Goal: Find specific page/section: Find specific page/section

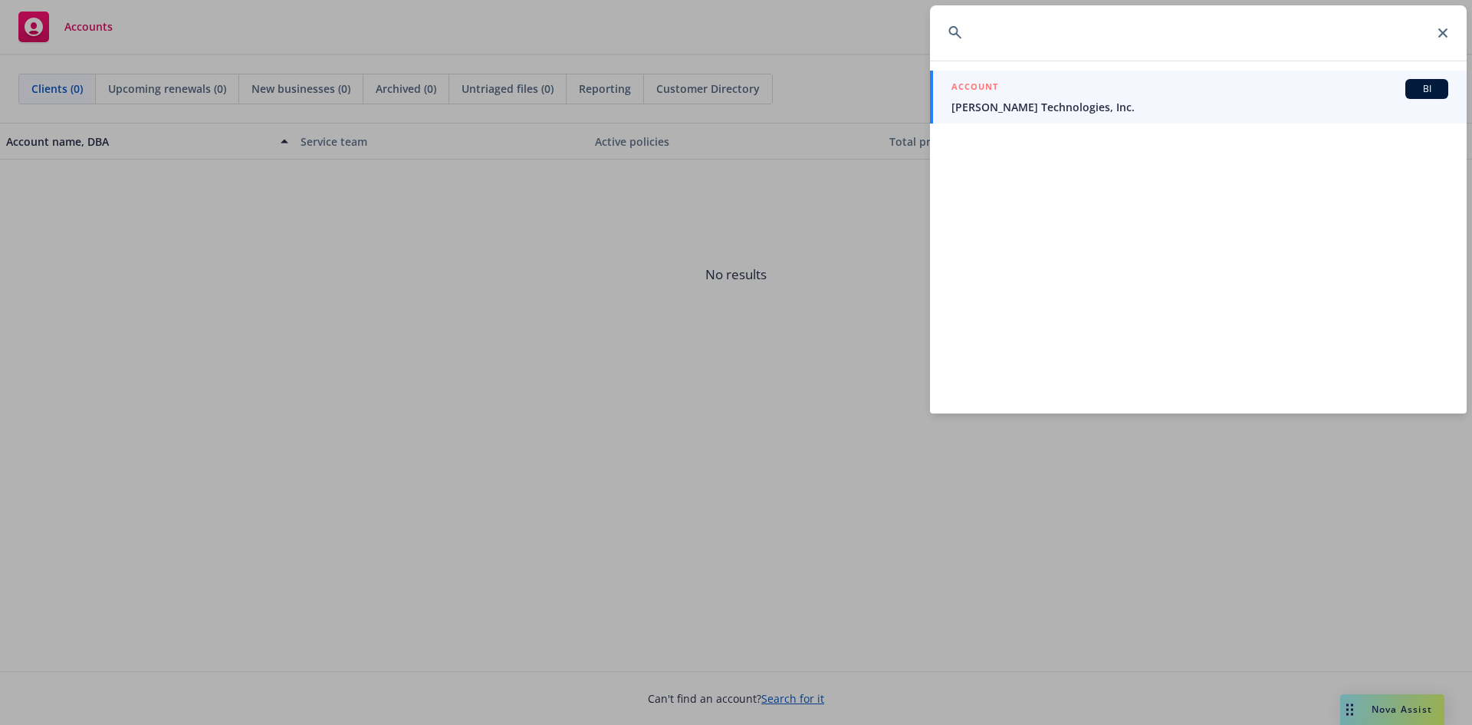
click at [984, 44] on input at bounding box center [1198, 32] width 537 height 55
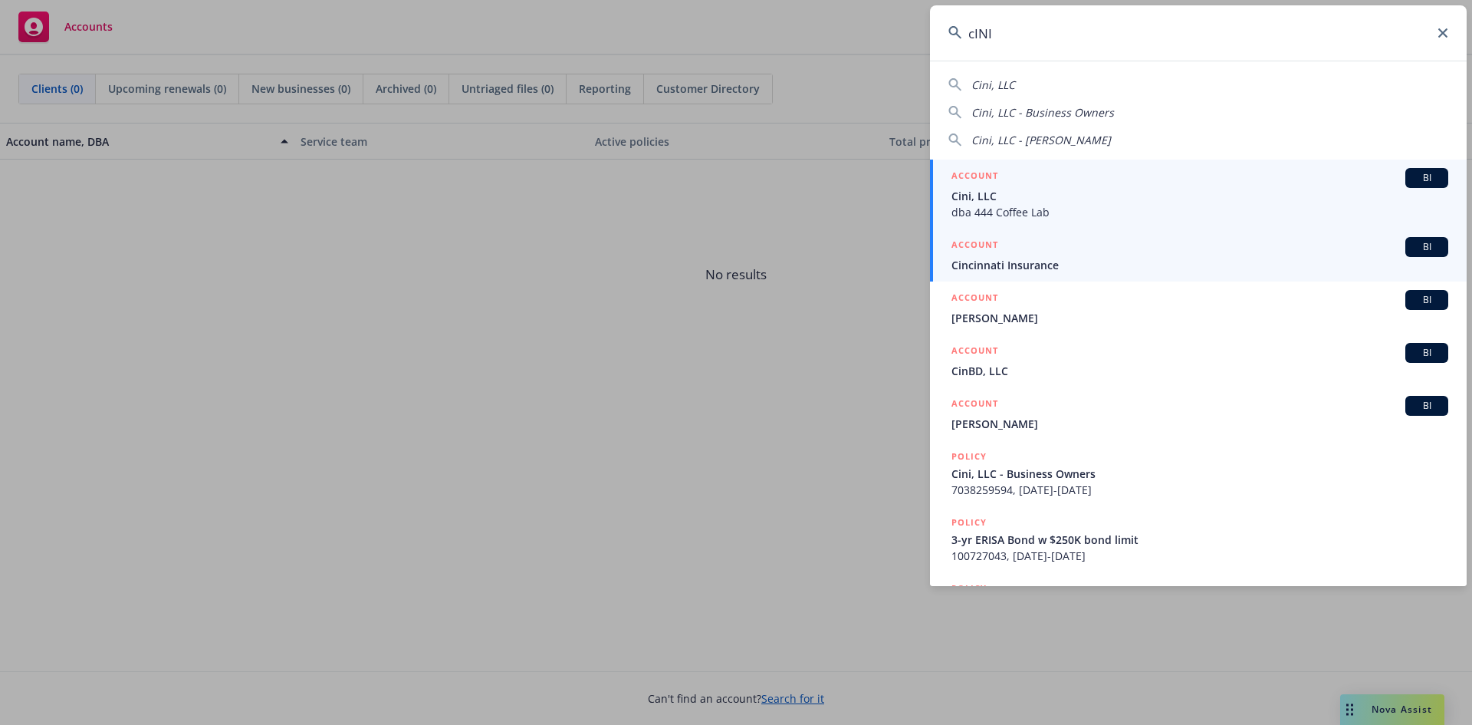
type input "cINI"
click at [1038, 258] on span "Cincinnati Insurance" at bounding box center [1200, 265] width 497 height 16
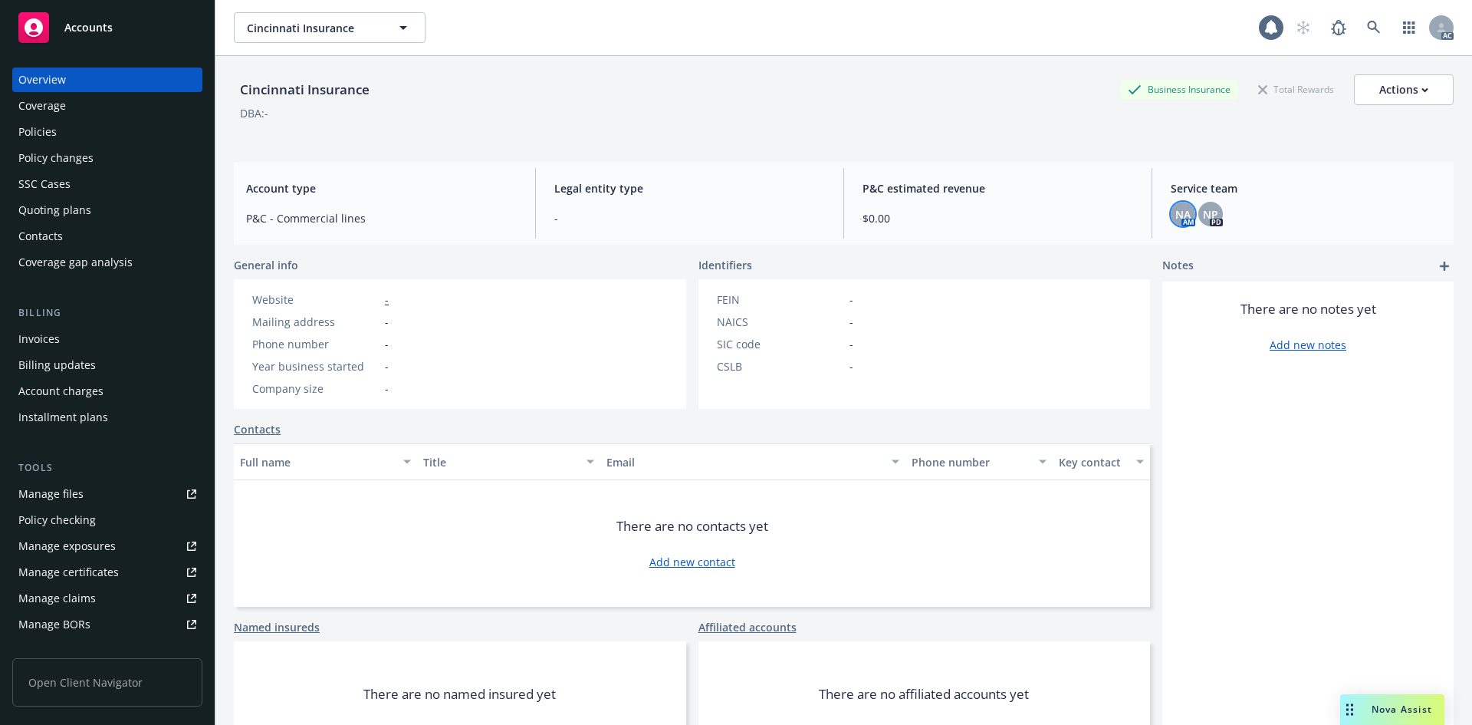
click at [1185, 208] on div "Service team NA AM NP PD" at bounding box center [1306, 203] width 295 height 71
click at [1205, 211] on span "NP" at bounding box center [1210, 214] width 15 height 16
click at [1180, 211] on span "NA" at bounding box center [1183, 214] width 15 height 16
click at [1176, 214] on span "NA" at bounding box center [1183, 214] width 15 height 16
click at [1199, 214] on div "NP" at bounding box center [1211, 214] width 25 height 25
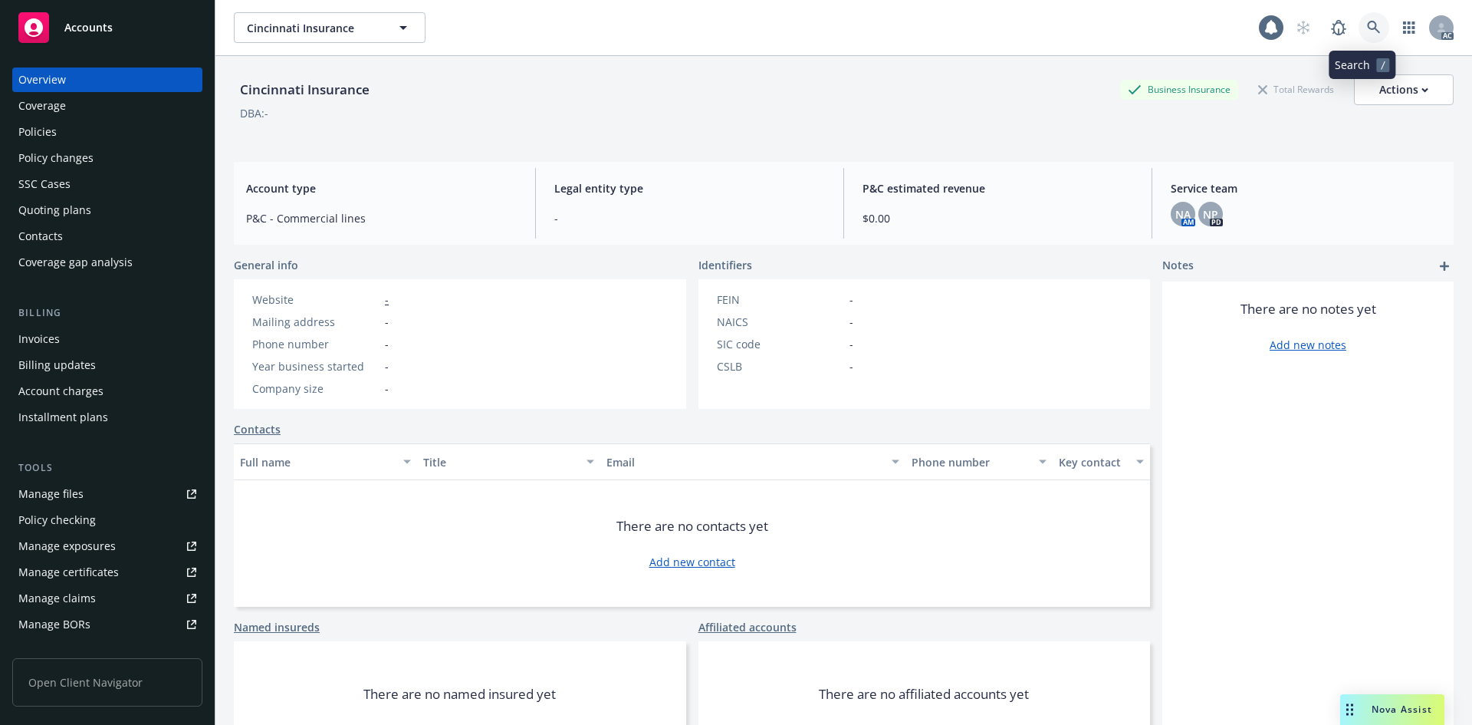
click at [1367, 25] on icon at bounding box center [1374, 28] width 14 height 14
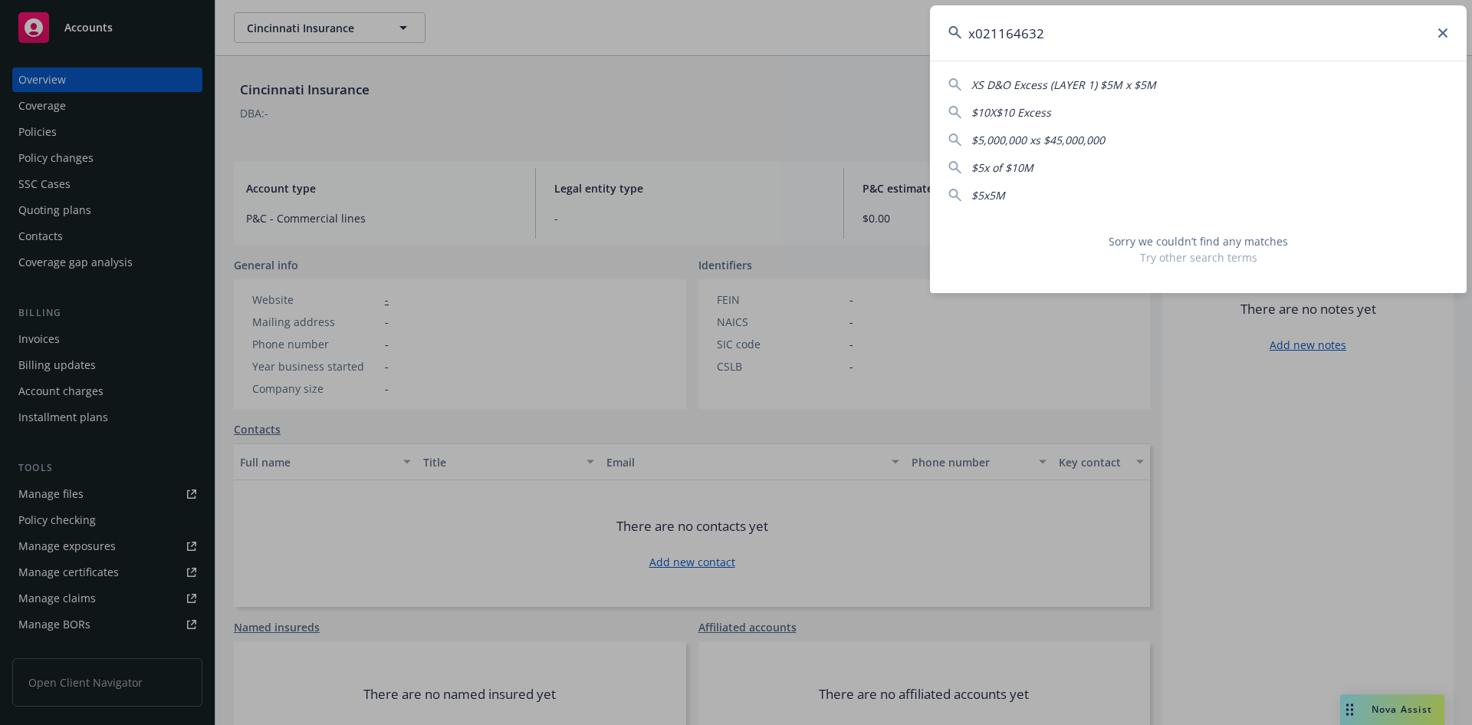
type input "x021164632"
drag, startPoint x: 1074, startPoint y: 35, endPoint x: 844, endPoint y: 24, distance: 229.6
click at [844, 24] on div "x021164632 XS D&O Excess (LAYER 1) $5M x $5M $10X$10 Excess $5,000,000 xs $45,0…" at bounding box center [736, 362] width 1472 height 725
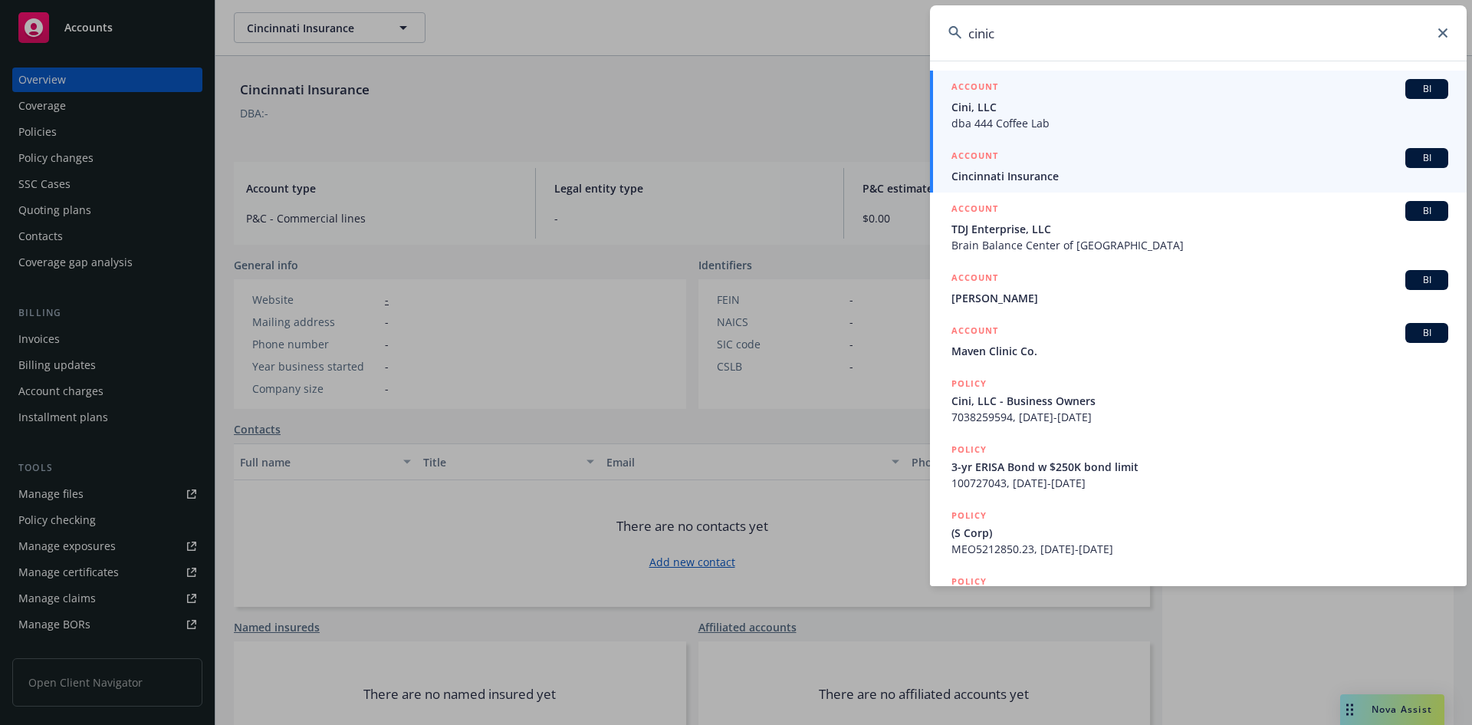
type input "cinic"
click at [1046, 178] on span "Cincinnati Insurance" at bounding box center [1200, 176] width 497 height 16
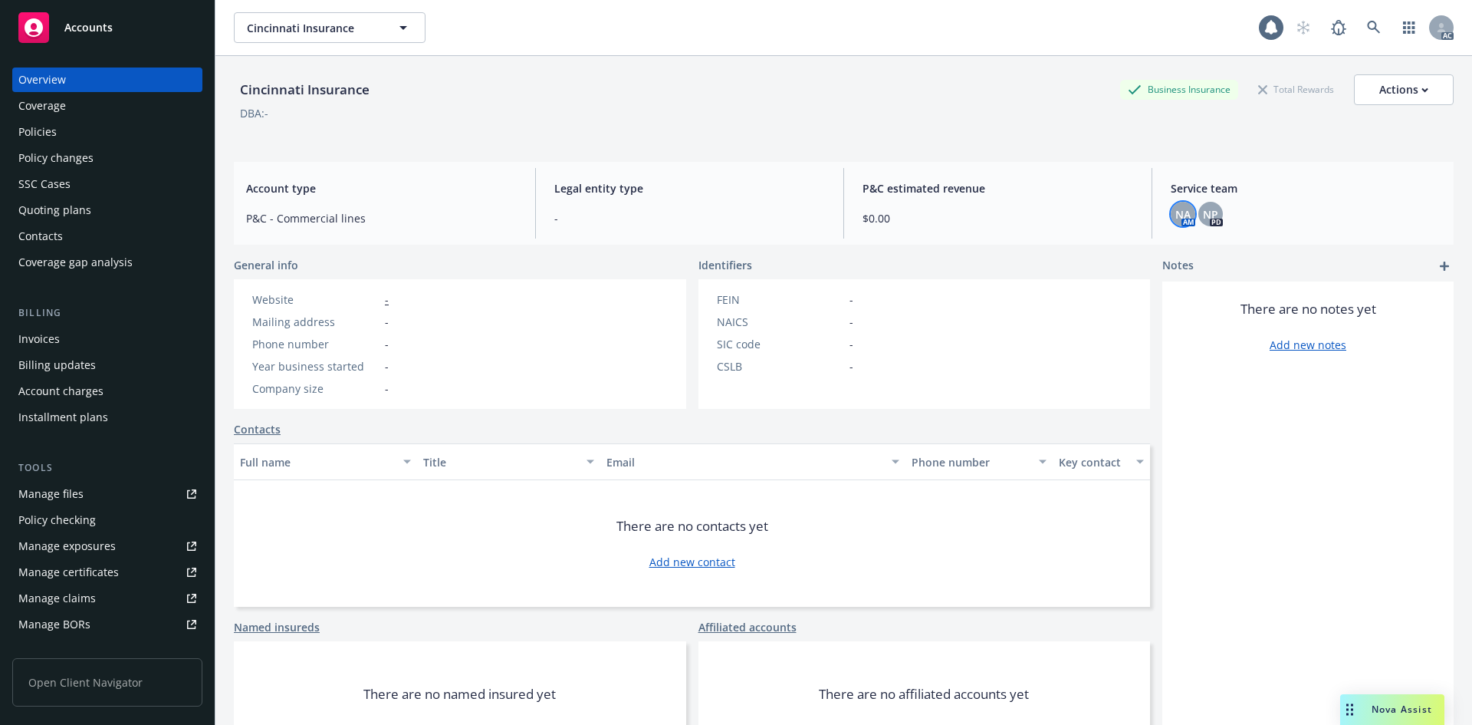
click at [1176, 214] on span "NA" at bounding box center [1183, 214] width 15 height 16
click at [1203, 214] on span "NP" at bounding box center [1210, 214] width 15 height 16
click at [1206, 209] on span "NP" at bounding box center [1210, 214] width 15 height 16
click at [705, 206] on div "Legal entity type -" at bounding box center [689, 203] width 295 height 71
click at [632, 147] on div "Cincinnati Insurance Business Insurance Total Rewards Actions DBA: -" at bounding box center [844, 103] width 1220 height 94
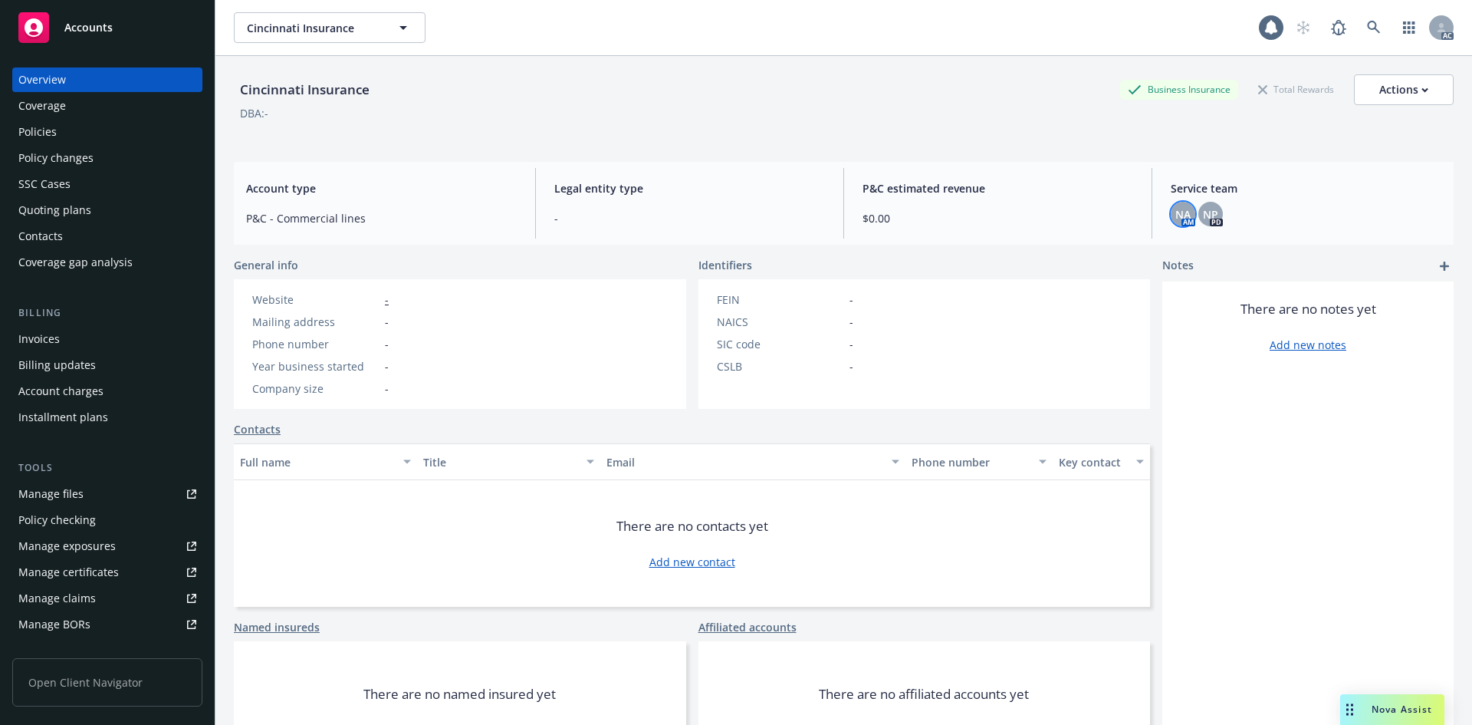
click at [1177, 215] on span "NA" at bounding box center [1183, 214] width 15 height 16
click at [1206, 215] on span "NP" at bounding box center [1210, 214] width 15 height 16
click at [1177, 210] on span "NA" at bounding box center [1183, 214] width 15 height 16
click at [404, 28] on icon "button" at bounding box center [404, 28] width 8 height 4
click at [336, 20] on input at bounding box center [326, 28] width 135 height 16
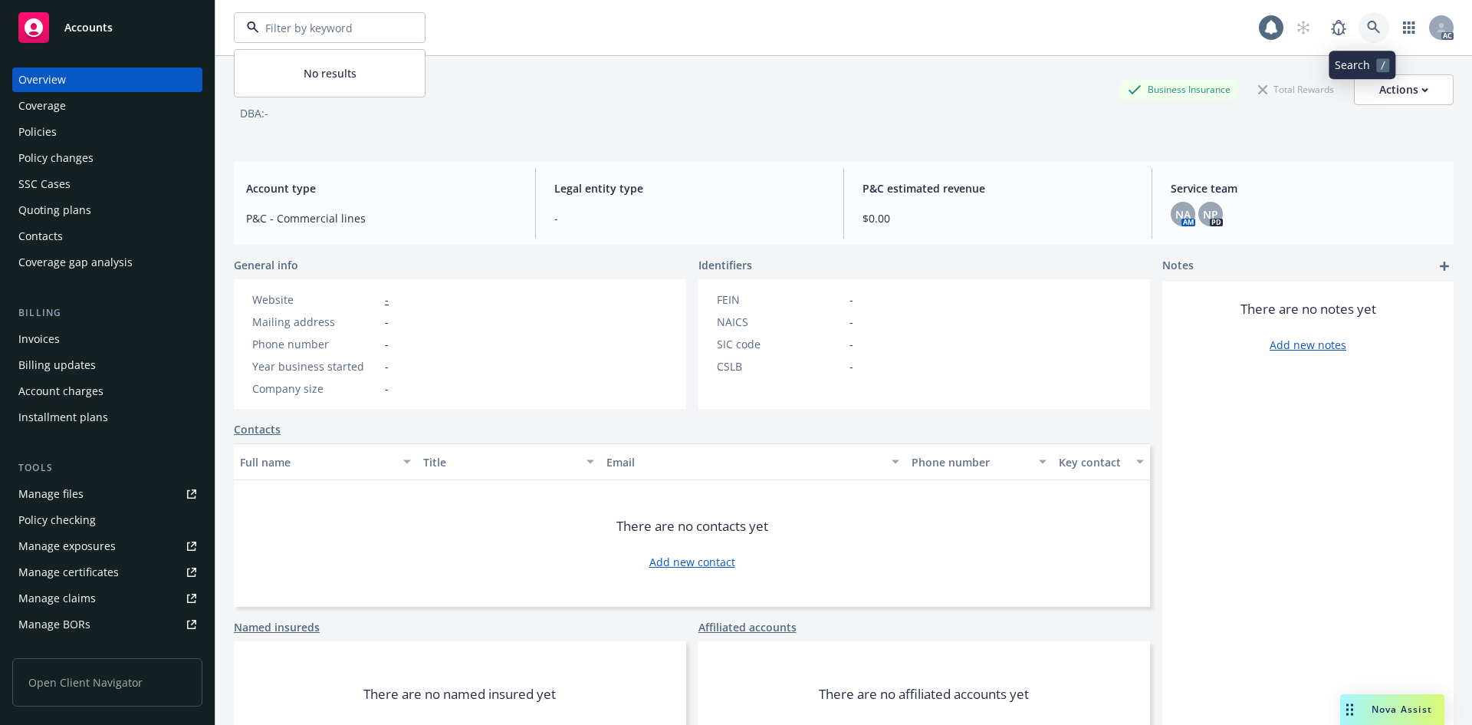
click at [1367, 26] on icon at bounding box center [1374, 28] width 14 height 14
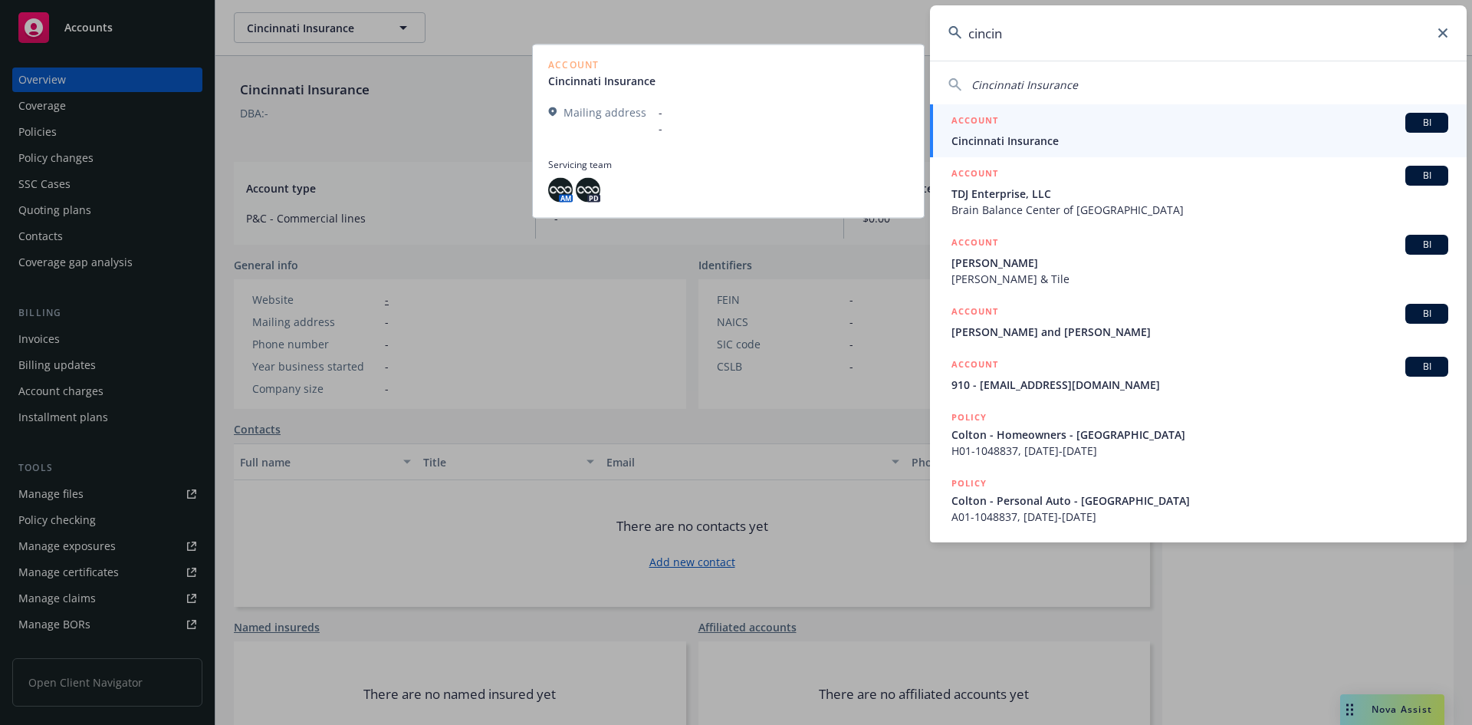
type input "cincin"
click at [1059, 140] on span "Cincinnati Insurance" at bounding box center [1200, 141] width 497 height 16
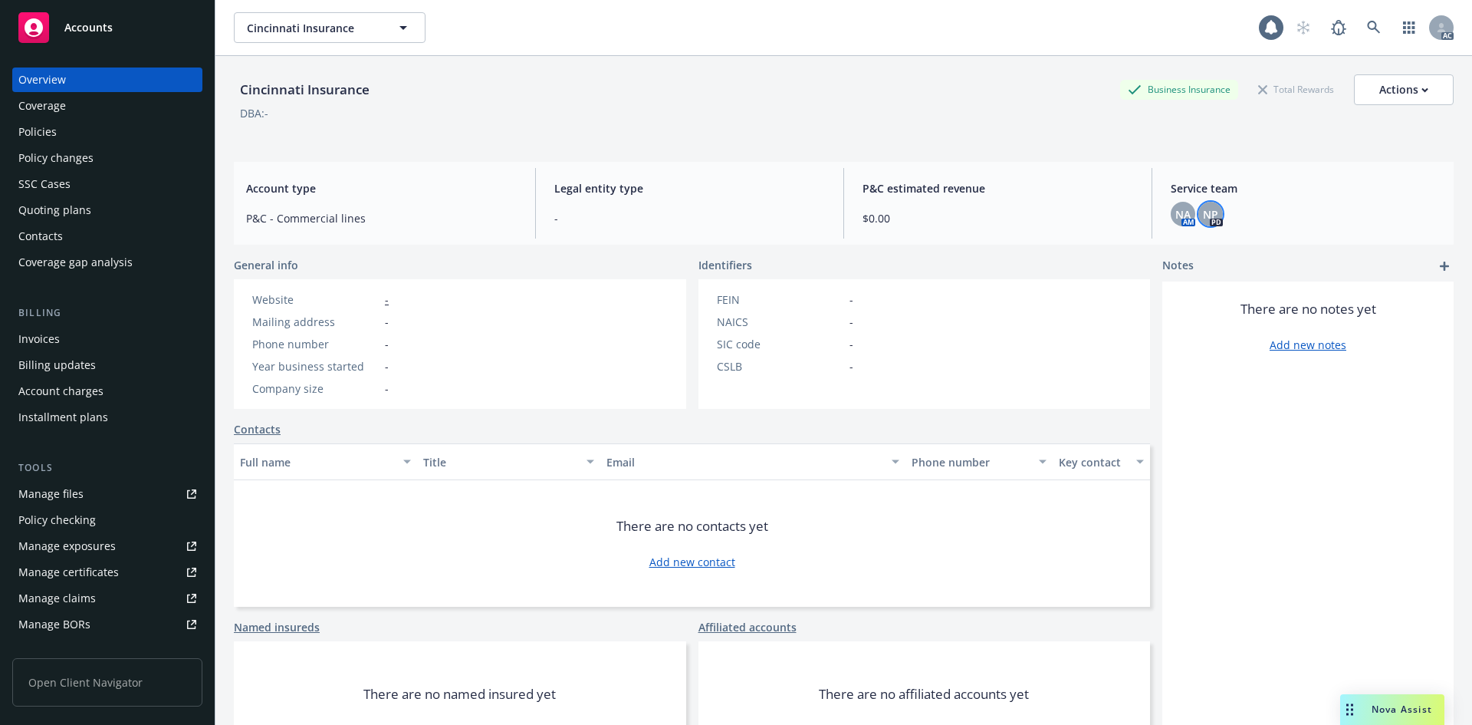
click at [1204, 208] on span "NP" at bounding box center [1210, 214] width 15 height 16
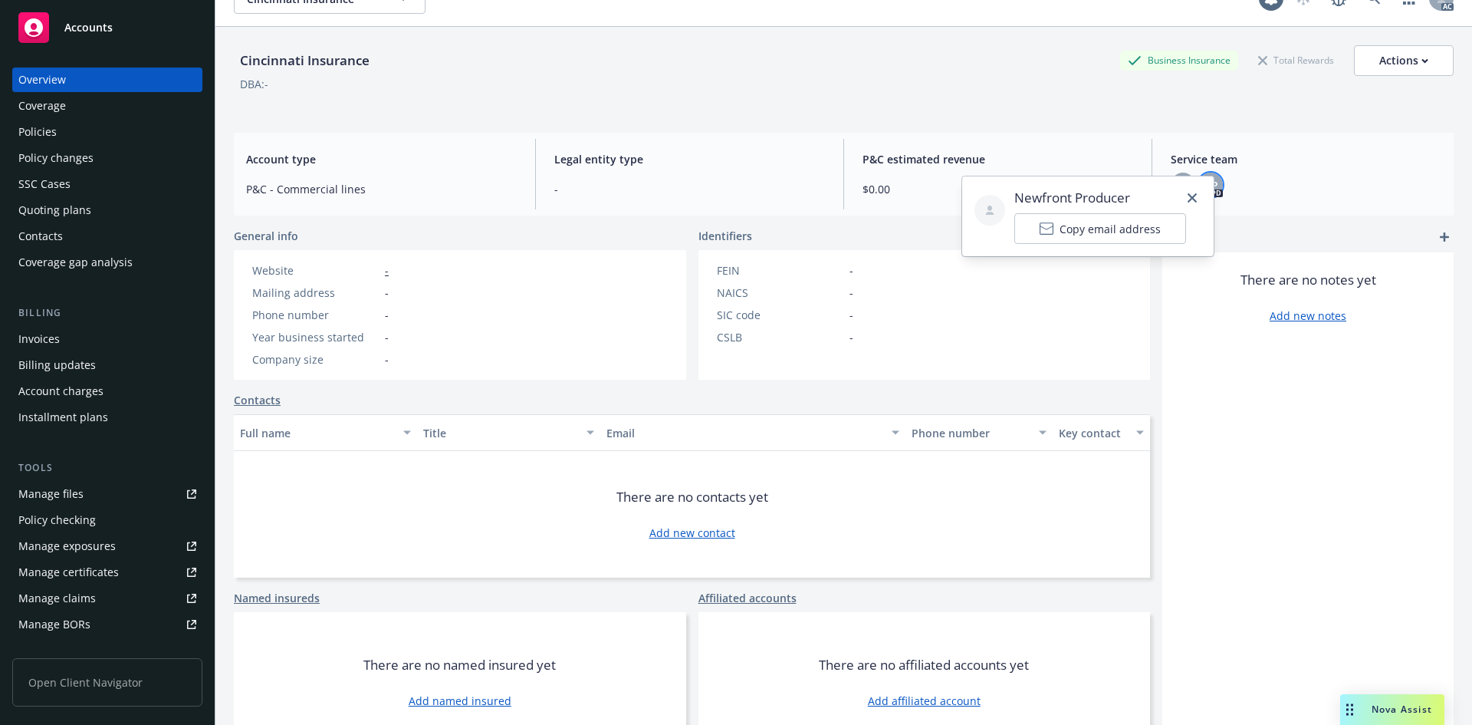
scroll to position [57, 0]
